Goal: Information Seeking & Learning: Learn about a topic

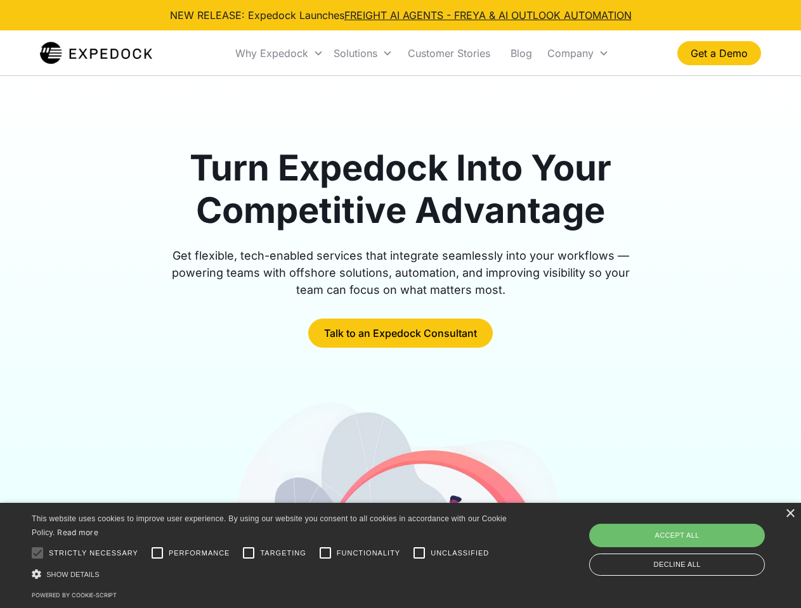
click at [280, 53] on div "Why Expedock" at bounding box center [271, 53] width 73 height 13
click at [363, 53] on div "Solutions" at bounding box center [355, 53] width 44 height 13
click at [577, 53] on div "Company" at bounding box center [570, 53] width 46 height 13
click at [37, 553] on div at bounding box center [37, 553] width 25 height 25
click at [157, 553] on input "Performance" at bounding box center [157, 553] width 25 height 25
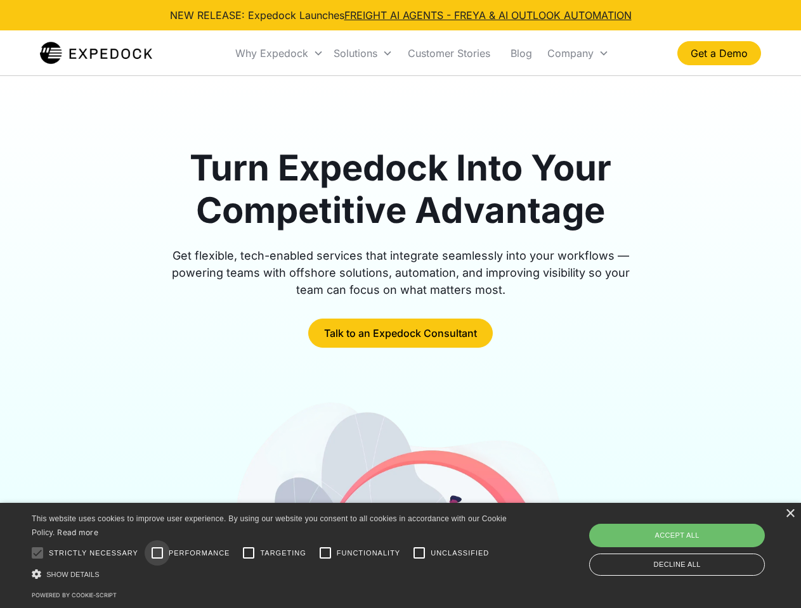
checkbox input "true"
click at [248, 553] on input "Targeting" at bounding box center [248, 553] width 25 height 25
checkbox input "true"
click at [325, 553] on input "Functionality" at bounding box center [324, 553] width 25 height 25
checkbox input "true"
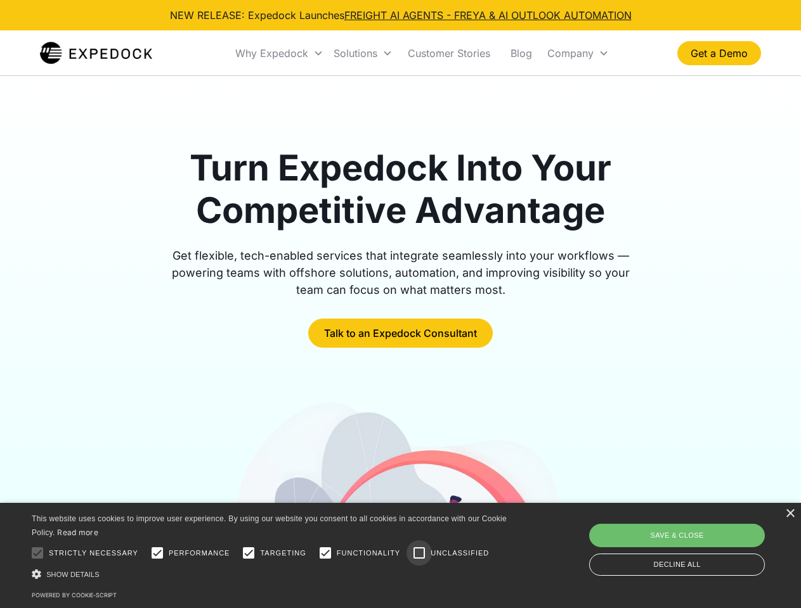
click at [419, 553] on input "Unclassified" at bounding box center [418, 553] width 25 height 25
checkbox input "true"
click at [271, 574] on div "Show details Hide details" at bounding box center [271, 574] width 479 height 13
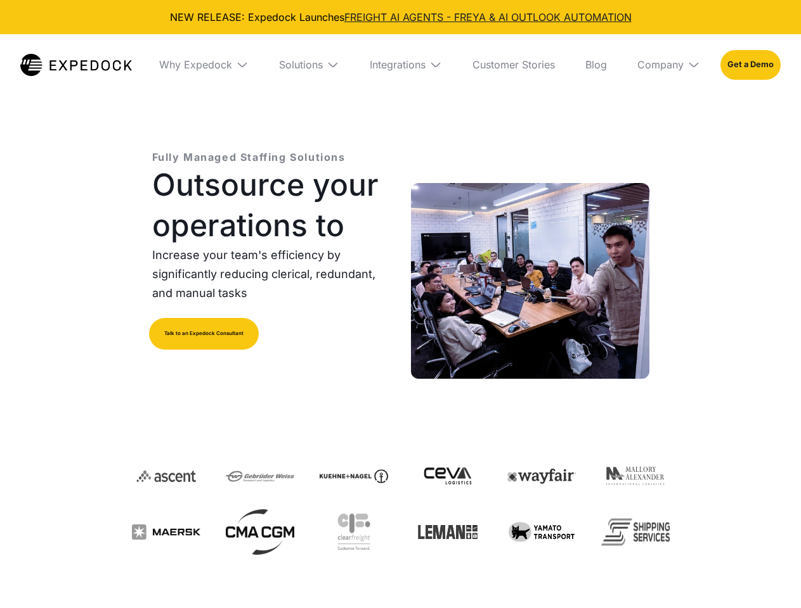
select select
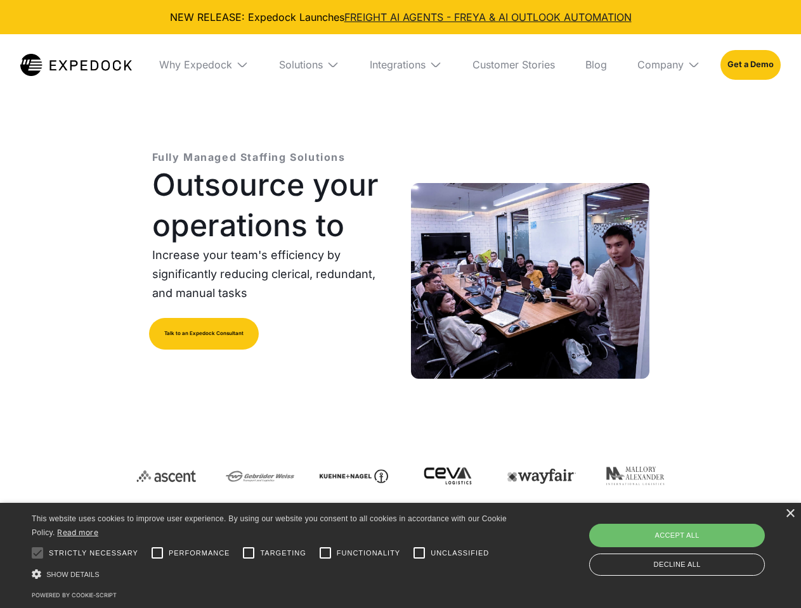
click at [400, 65] on div "Integrations" at bounding box center [398, 64] width 56 height 13
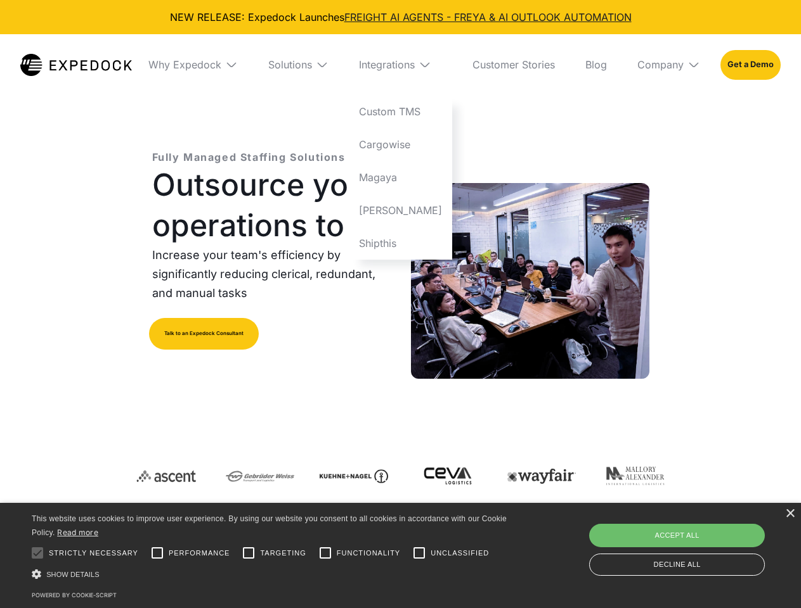
click at [203, 65] on div "Why Expedock" at bounding box center [184, 64] width 73 height 13
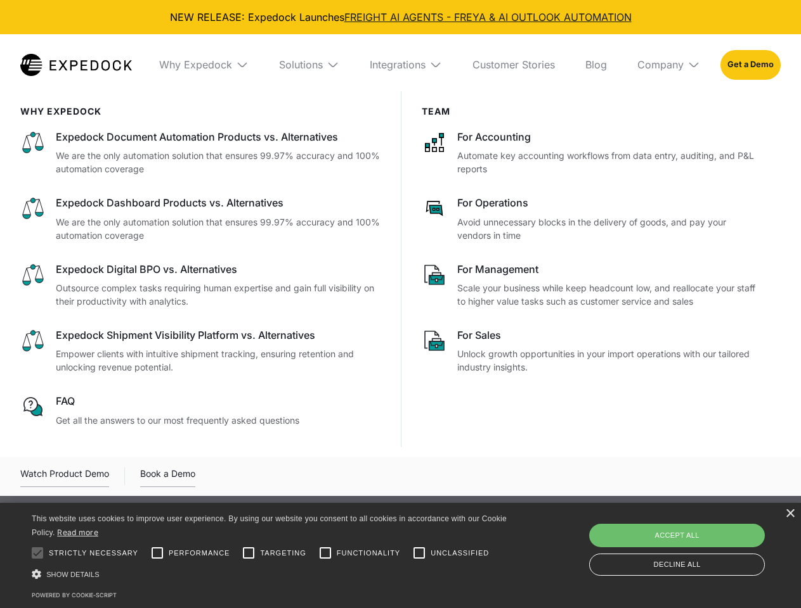
click at [309, 65] on div "Solutions" at bounding box center [301, 64] width 44 height 13
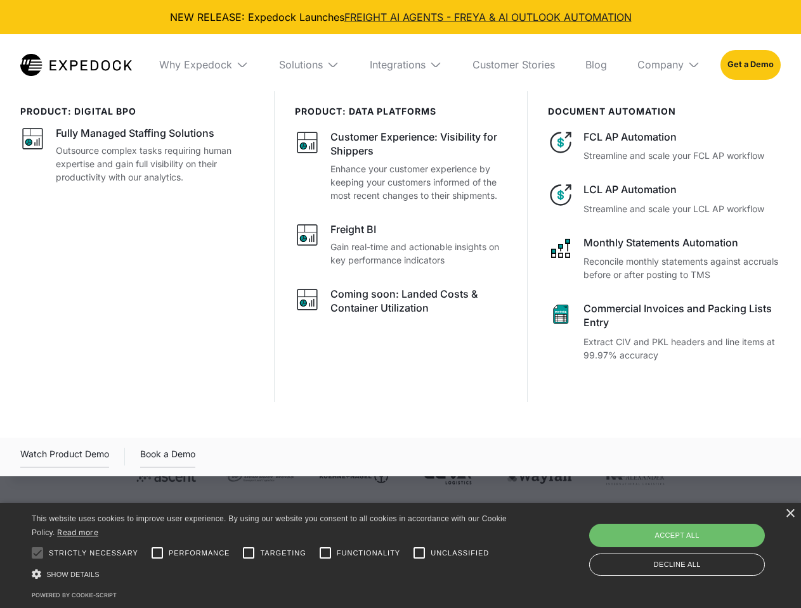
click at [406, 65] on div "Integrations" at bounding box center [398, 64] width 56 height 13
